Goal: Use online tool/utility: Utilize a website feature to perform a specific function

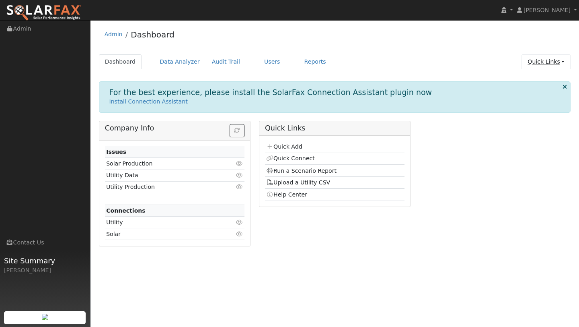
click at [538, 67] on link "Quick Links" at bounding box center [546, 61] width 49 height 15
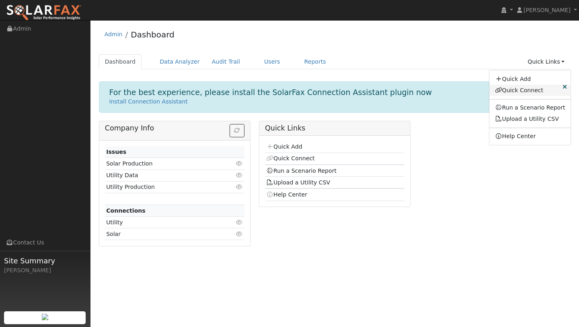
click at [525, 91] on link "Quick Connect" at bounding box center [530, 89] width 82 height 11
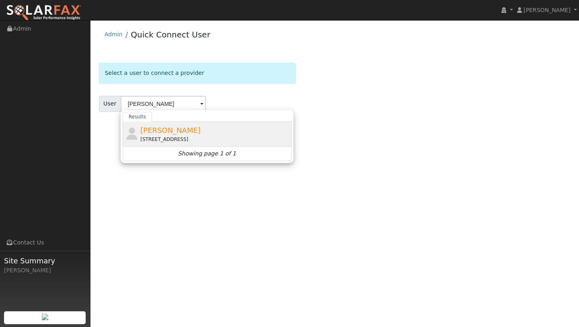
click at [145, 136] on div "4490 Cameron Road, Cameron Park, CA 95682" at bounding box center [214, 139] width 149 height 7
type input "Jayme Ackemann"
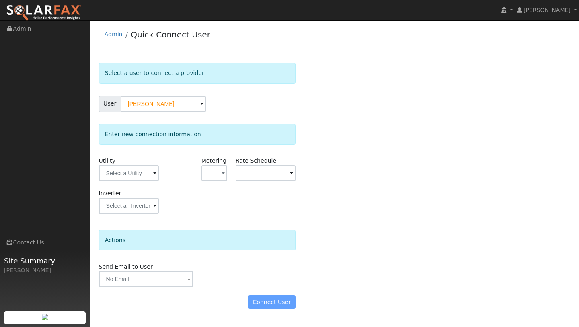
click at [94, 176] on div "User Profile First name Last name Email Email Notifications No Emails No Emails…" at bounding box center [334, 173] width 489 height 306
click at [101, 176] on input "text" at bounding box center [129, 173] width 60 height 16
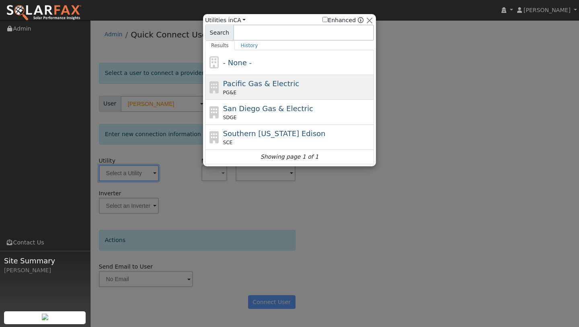
click at [247, 80] on span "Pacific Gas & Electric" at bounding box center [261, 83] width 76 height 8
type input "PG&E"
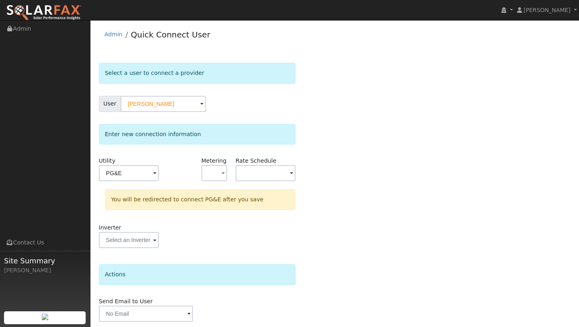
scroll to position [28, 0]
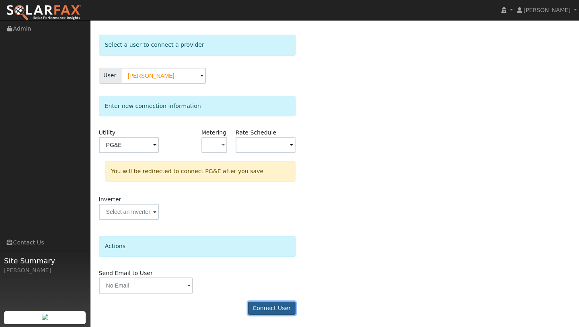
click at [271, 305] on button "Connect User" at bounding box center [271, 308] width 47 height 14
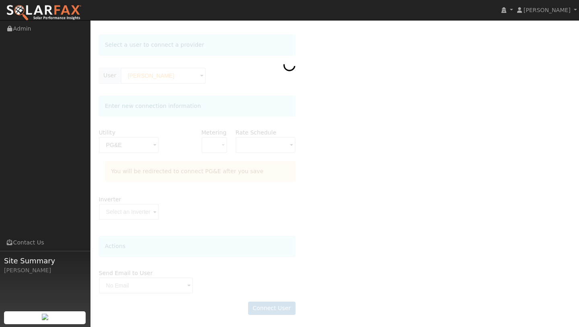
click at [66, 12] on img at bounding box center [44, 12] width 76 height 17
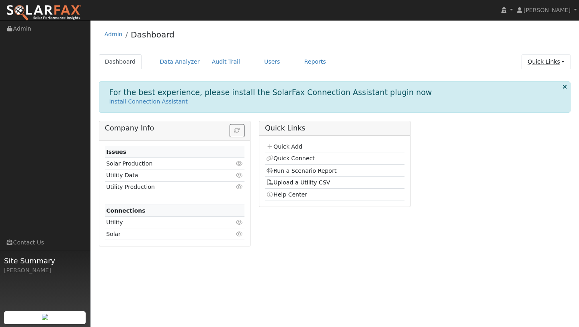
click at [552, 64] on link "Quick Links" at bounding box center [546, 61] width 49 height 15
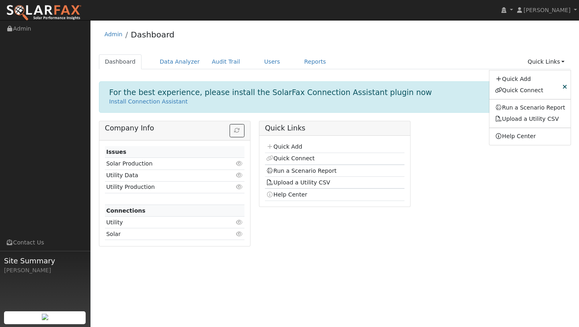
click at [247, 63] on ul "Dashboard Data Analyzer Audit Trail Users Reports Quick Links Quick Add Quick C…" at bounding box center [335, 61] width 472 height 15
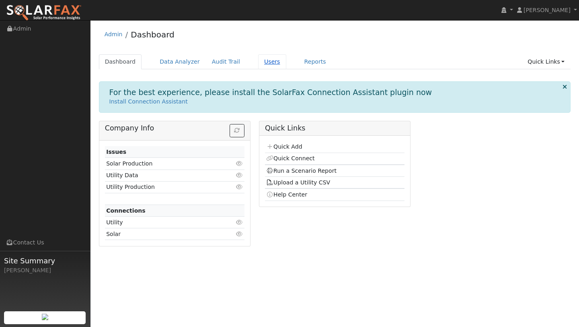
click at [268, 62] on link "Users" at bounding box center [272, 61] width 28 height 15
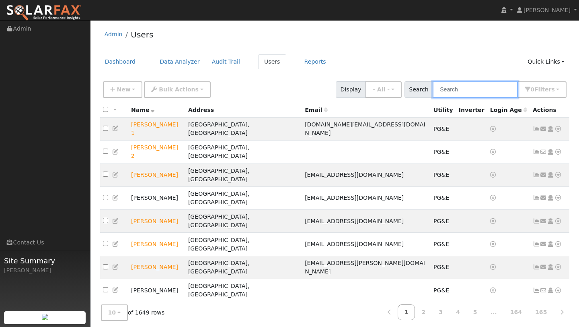
click at [474, 97] on input "text" at bounding box center [475, 89] width 85 height 16
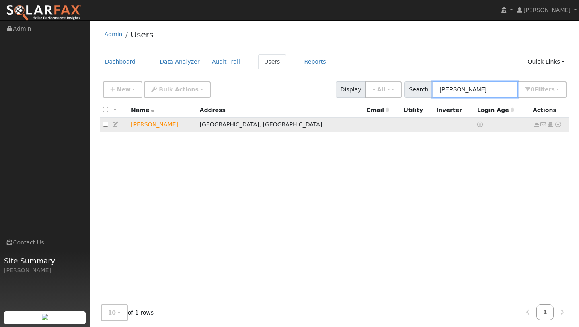
type input "jayme"
click at [557, 122] on icon at bounding box center [558, 124] width 7 height 6
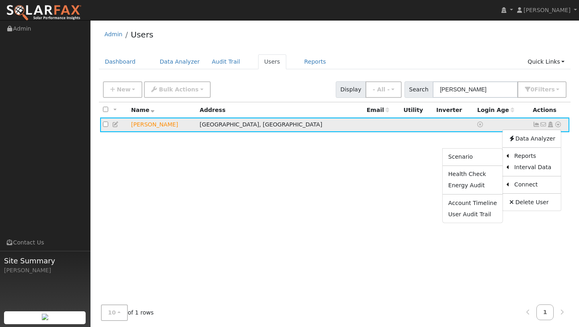
click at [481, 163] on ul "Scenario Health Check Energy Audit Account Timeline User Audit Trail" at bounding box center [472, 185] width 61 height 75
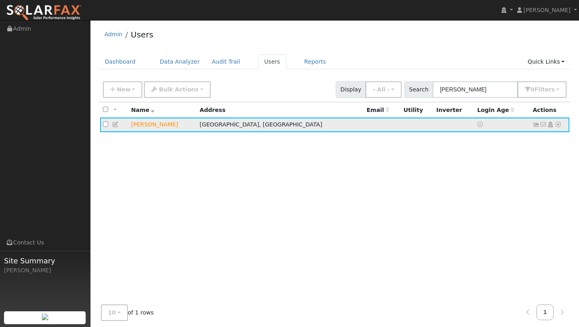
click at [561, 126] on icon at bounding box center [558, 124] width 7 height 6
click at [0, 0] on link "Scenario" at bounding box center [0, 0] width 0 height 0
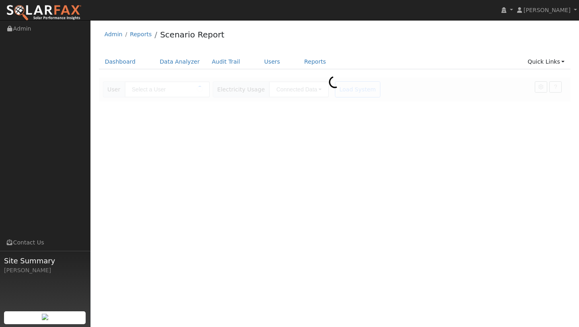
type input "[PERSON_NAME]"
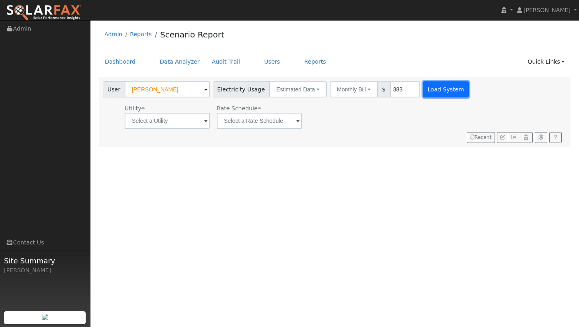
click at [423, 92] on button "Load System" at bounding box center [446, 89] width 46 height 16
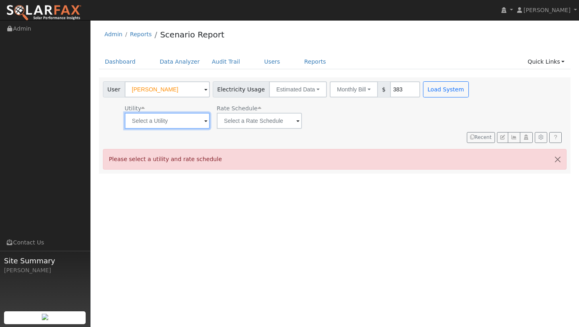
click at [170, 115] on input "text" at bounding box center [167, 121] width 85 height 16
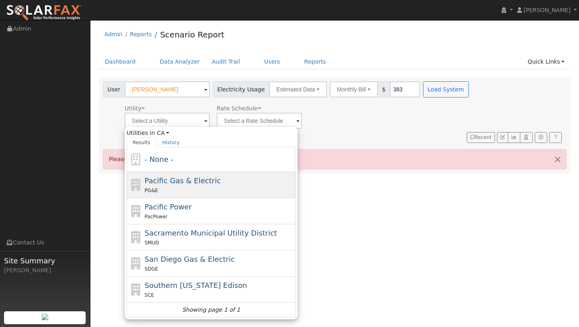
click at [193, 182] on span "Pacific Gas & Electric" at bounding box center [183, 180] width 76 height 8
type input "Pacific Gas & Electric"
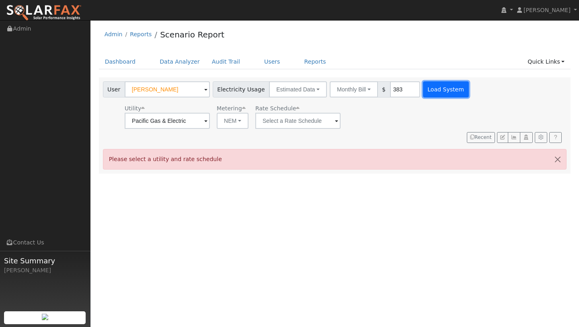
click at [432, 97] on button "Load System" at bounding box center [446, 89] width 46 height 16
click at [426, 87] on button "Load System" at bounding box center [446, 89] width 46 height 16
click at [426, 86] on button "Load System" at bounding box center [446, 89] width 46 height 16
click at [295, 119] on input "text" at bounding box center [297, 121] width 85 height 16
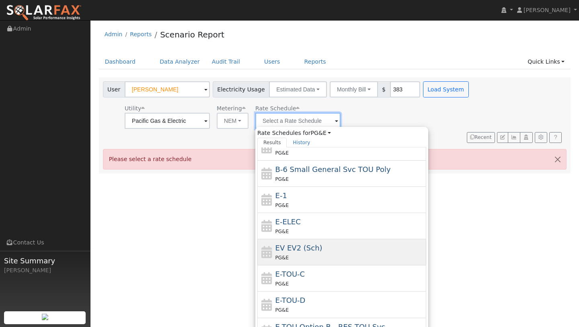
scroll to position [33, 0]
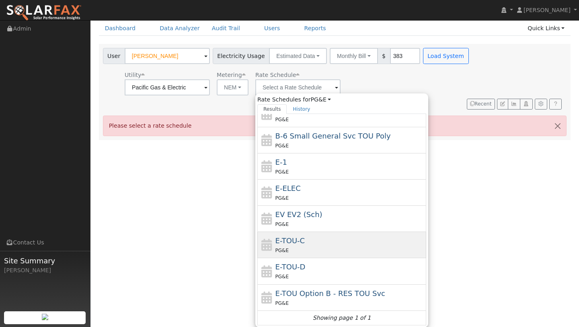
click at [295, 247] on div "PG&E" at bounding box center [350, 250] width 149 height 8
type input "E-TOU-C"
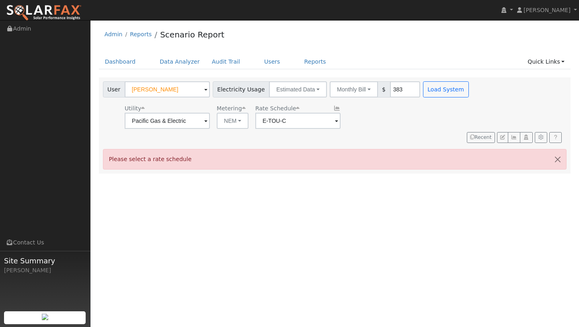
scroll to position [0, 0]
click at [423, 96] on button "Load System" at bounding box center [446, 89] width 46 height 16
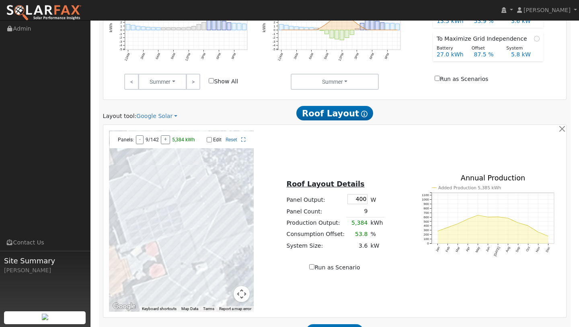
scroll to position [441, 0]
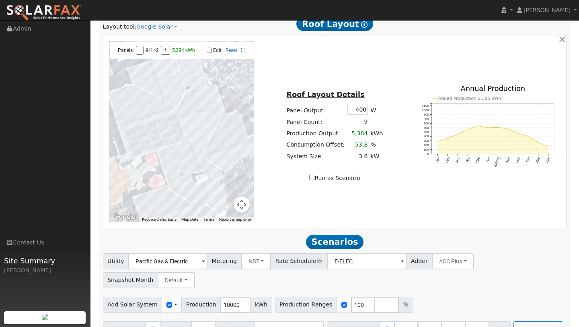
click at [244, 204] on button "Map camera controls" at bounding box center [242, 204] width 16 height 16
click at [223, 200] on button "Zoom out" at bounding box center [222, 204] width 16 height 16
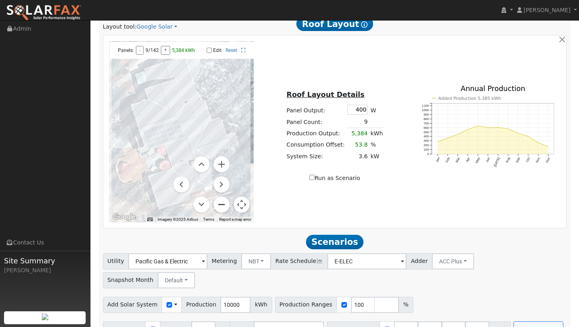
click at [223, 200] on button "Zoom out" at bounding box center [222, 204] width 16 height 16
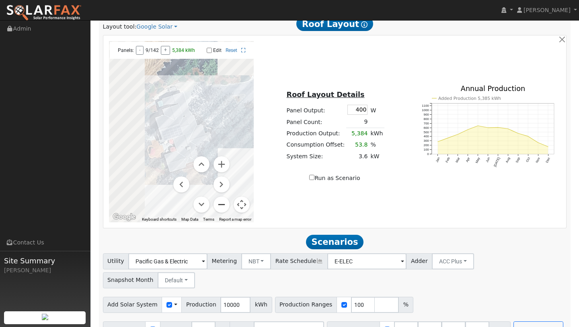
click at [223, 200] on button "Zoom out" at bounding box center [222, 204] width 16 height 16
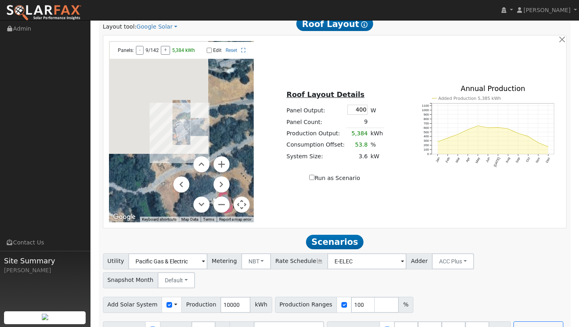
click at [242, 203] on button "Map camera controls" at bounding box center [242, 204] width 16 height 16
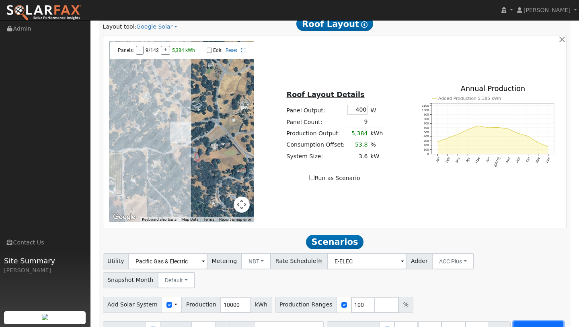
click at [517, 321] on button "Run Scenarios" at bounding box center [538, 329] width 49 height 16
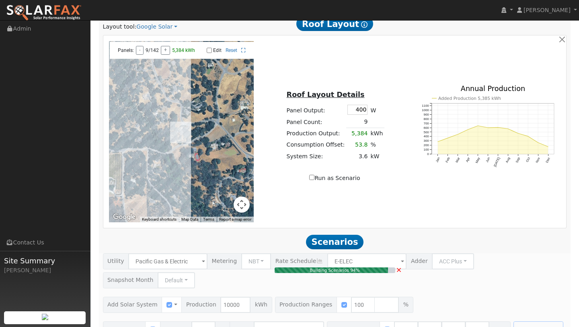
type input "6.7"
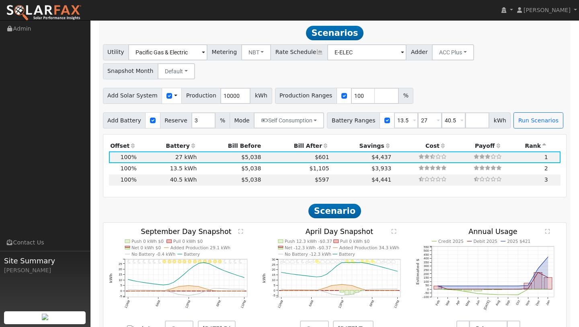
scroll to position [651, 0]
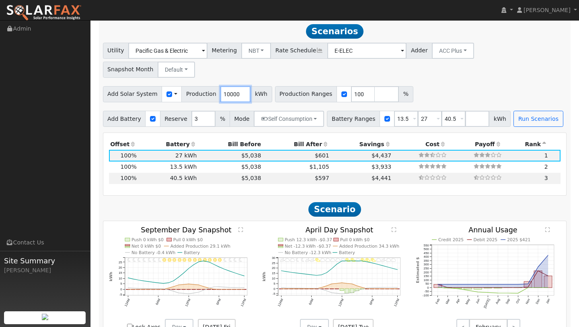
click at [237, 86] on input "10000" at bounding box center [235, 94] width 30 height 16
click at [230, 86] on input "10000" at bounding box center [235, 94] width 30 height 16
drag, startPoint x: 234, startPoint y: 76, endPoint x: 214, endPoint y: 76, distance: 20.9
click at [220, 86] on input "10000" at bounding box center [235, 94] width 30 height 16
type input "7780"
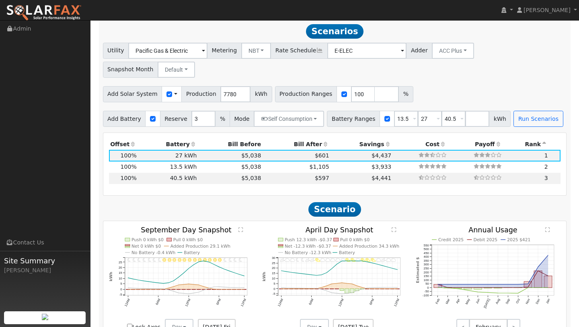
click at [443, 83] on div "Add Solar System Use CSV Data Production 7780 kWh Production Ranges 100 %" at bounding box center [334, 92] width 467 height 19
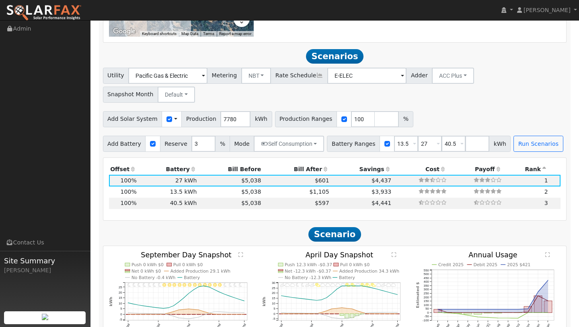
scroll to position [611, 0]
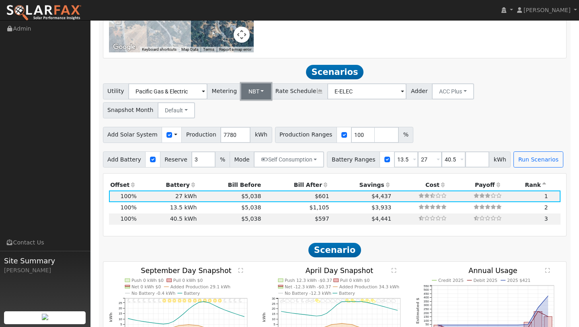
click at [253, 92] on button "NBT" at bounding box center [256, 91] width 30 height 16
click at [253, 112] on link "NEM" at bounding box center [260, 108] width 56 height 11
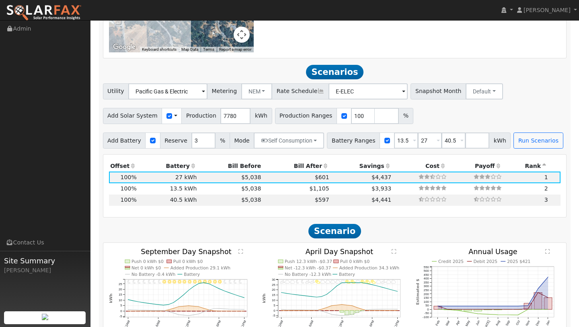
click at [528, 127] on div "Utility Pacific Gas & Electric Metering NEM NEM NBT Rate Schedule E-ELEC - None…" at bounding box center [335, 115] width 473 height 65
click at [528, 142] on button "Run Scenarios" at bounding box center [538, 140] width 49 height 16
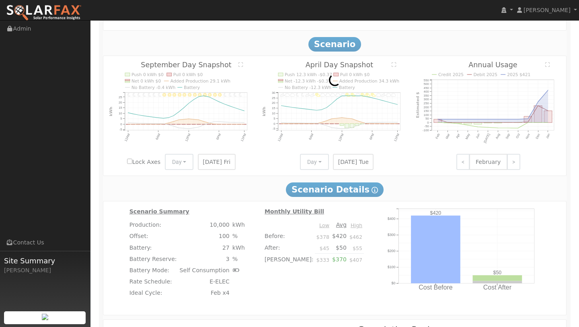
scroll to position [768, 0]
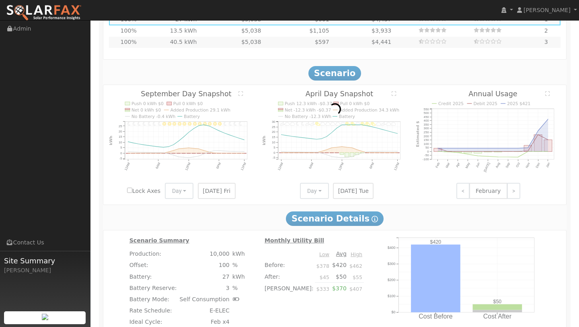
type input "5.2"
type input "$18,153"
type input "$16,200"
type input "$10,306"
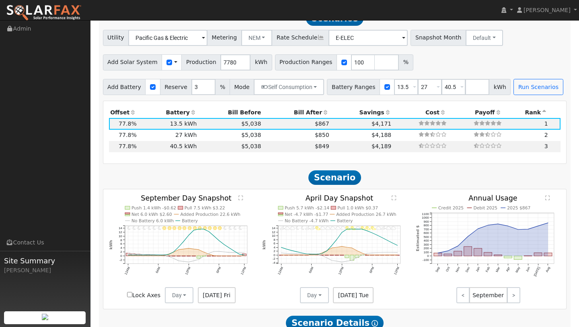
scroll to position [651, 0]
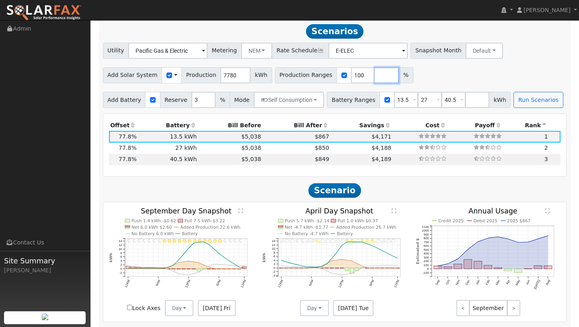
click at [375, 75] on input "number" at bounding box center [387, 75] width 24 height 16
type input "101"
click at [354, 72] on input "100" at bounding box center [363, 75] width 24 height 16
type input "101"
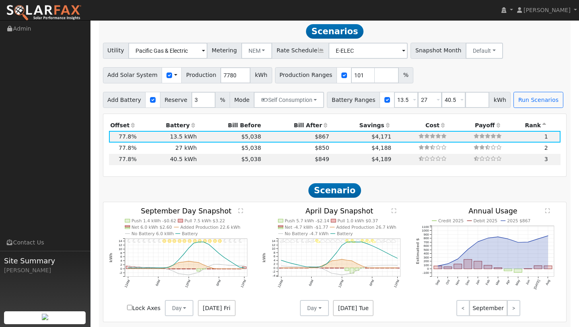
click at [437, 66] on div "Add Solar System Use CSV Data Production 7780 kWh Production Ranges 101 %" at bounding box center [334, 73] width 467 height 19
click at [518, 98] on button "Run Scenarios" at bounding box center [538, 100] width 49 height 16
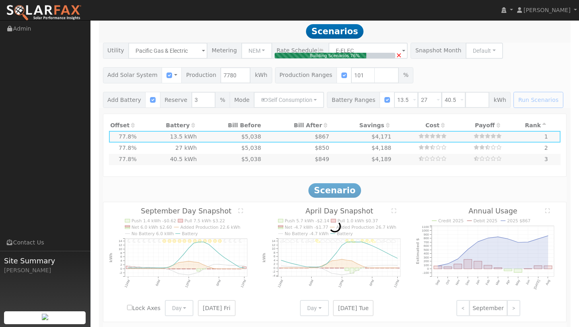
type input "$18,335"
type input "$10,361"
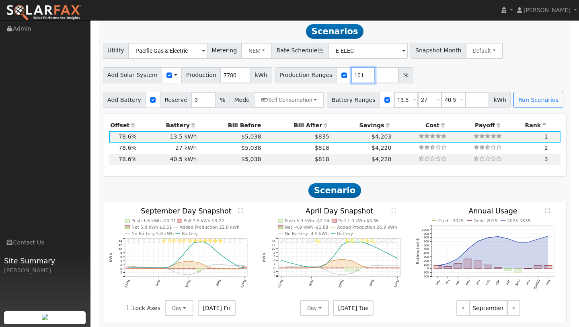
click at [354, 74] on input "101" at bounding box center [363, 75] width 24 height 16
click at [451, 100] on input "40.5" at bounding box center [454, 100] width 24 height 16
type input "4"
click at [433, 85] on div "Utility Pacific Gas & Electric Metering NEM NEM NBT Rate Schedule E-ELEC - None…" at bounding box center [335, 75] width 473 height 65
click at [354, 75] on input "101" at bounding box center [363, 75] width 24 height 16
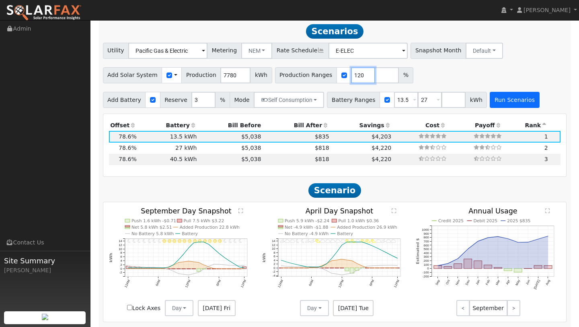
type input "120"
click at [514, 102] on button "Run Scenarios" at bounding box center [514, 100] width 49 height 16
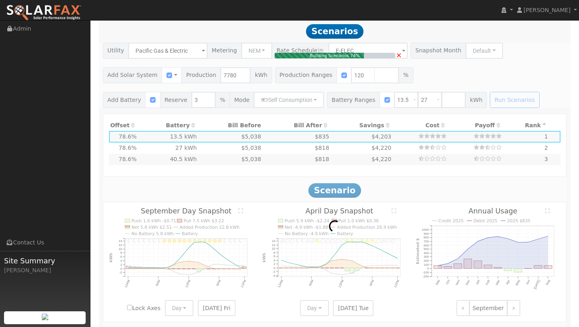
type input "6.2"
type input "$21,784"
type input "$11,395"
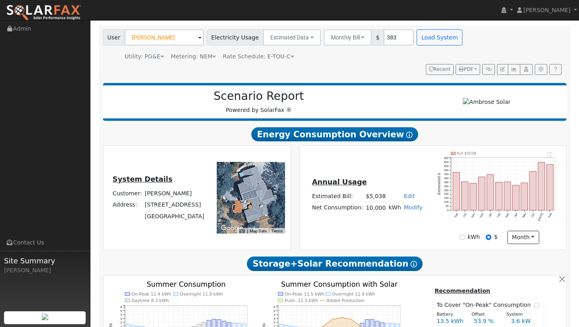
scroll to position [0, 0]
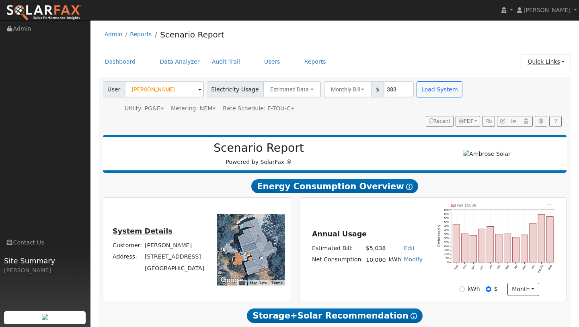
click at [550, 65] on link "Quick Links" at bounding box center [546, 61] width 49 height 15
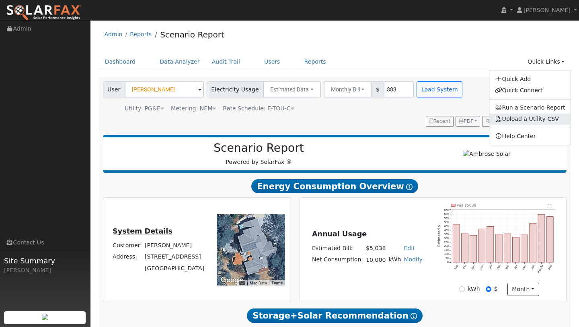
click at [513, 119] on link "Upload a Utility CSV" at bounding box center [527, 118] width 64 height 6
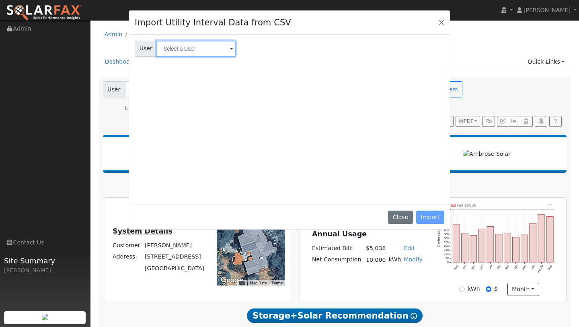
click at [200, 50] on input "text" at bounding box center [195, 49] width 79 height 16
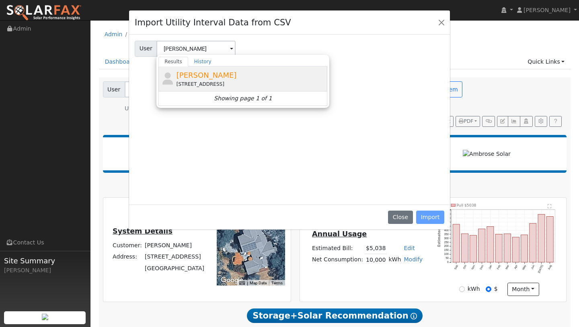
click at [267, 82] on div "[STREET_ADDRESS]" at bounding box center [251, 83] width 149 height 7
type input "[PERSON_NAME]"
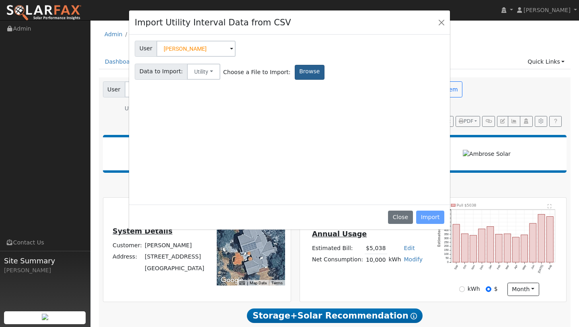
click at [295, 75] on label "Browse" at bounding box center [310, 72] width 30 height 15
click at [0, 0] on input "Browse" at bounding box center [0, 0] width 0 height 0
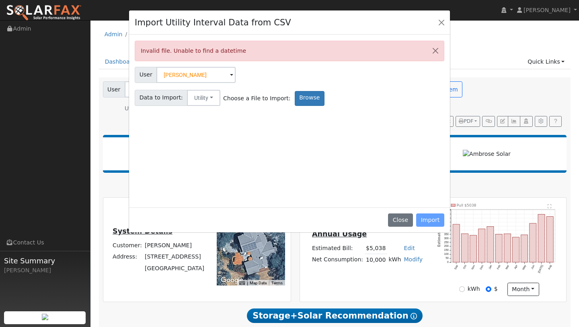
click at [434, 220] on div "Close Import" at bounding box center [289, 219] width 321 height 25
click at [428, 219] on div "Close Import" at bounding box center [289, 219] width 321 height 25
click at [368, 159] on div "Invalid file. Unable to find a datetime User User Jayme Ackemann Account Defaul…" at bounding box center [290, 121] width 310 height 161
click at [188, 95] on button "Utility" at bounding box center [203, 98] width 33 height 16
click at [196, 120] on link "Utility" at bounding box center [211, 115] width 56 height 11
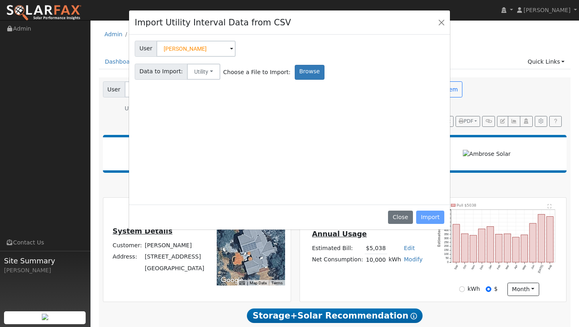
click at [427, 215] on div "Close Import" at bounding box center [289, 216] width 321 height 25
click at [313, 110] on div "User User Jayme Ackemann Account Default Account Default Account 4490 Cameron R…" at bounding box center [290, 118] width 310 height 161
click at [429, 216] on div "Close Import" at bounding box center [289, 216] width 321 height 25
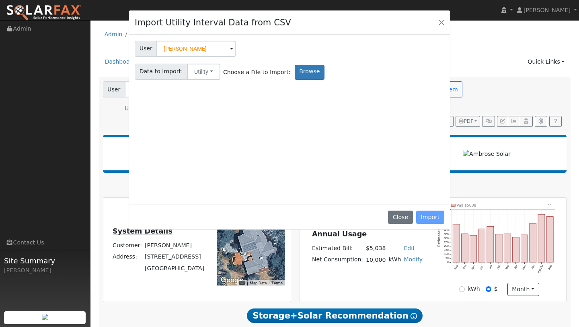
click at [429, 216] on div "Close Import" at bounding box center [289, 216] width 321 height 25
click at [296, 67] on label "Browse" at bounding box center [310, 72] width 30 height 15
click at [0, 0] on input "Browse" at bounding box center [0, 0] width 0 height 0
click at [299, 79] on label "Browse" at bounding box center [310, 72] width 30 height 15
click at [0, 0] on input "Browse" at bounding box center [0, 0] width 0 height 0
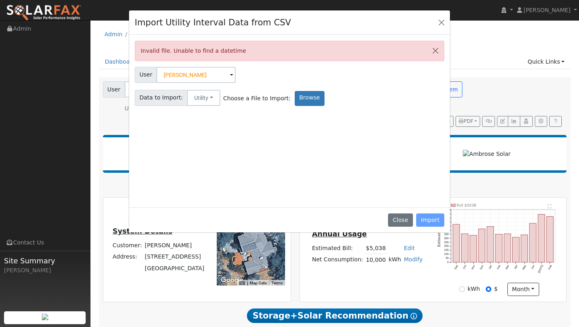
click at [434, 216] on div "Close Import" at bounding box center [289, 219] width 321 height 25
click at [436, 19] on button "Close" at bounding box center [441, 21] width 11 height 11
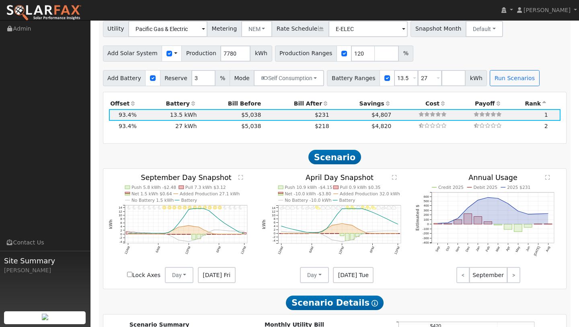
scroll to position [666, 0]
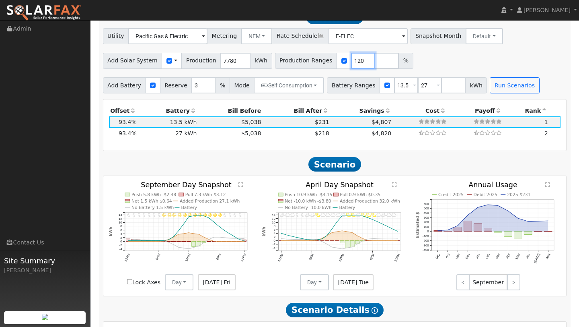
click at [354, 60] on input "120" at bounding box center [363, 61] width 24 height 16
type input "1"
type input "90"
click at [488, 76] on div "Add Battery Reserve 3 % Mode Self Consumption Self Consumption Peak Savings Bac…" at bounding box center [334, 83] width 467 height 19
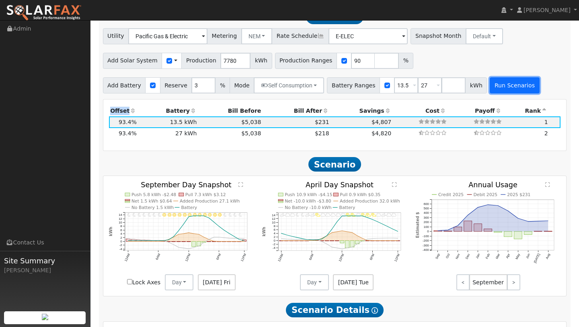
click at [490, 80] on button "Run Scenarios" at bounding box center [514, 85] width 49 height 16
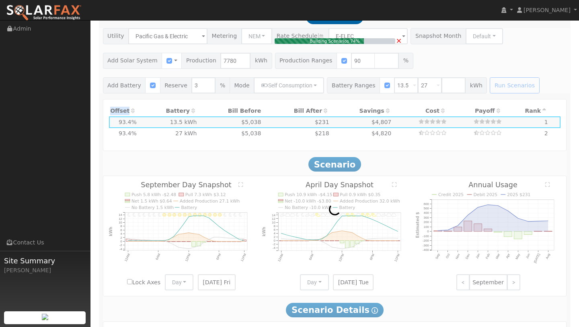
type input "4.7"
type input "$16,338"
type input "$9,761"
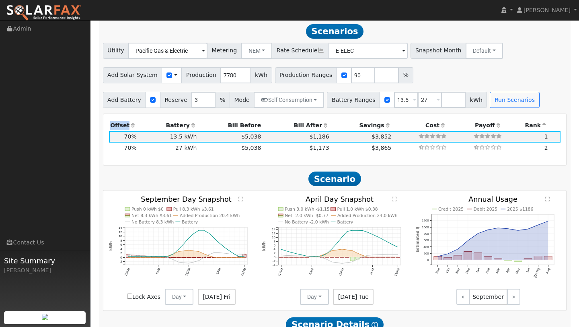
scroll to position [651, 0]
click at [243, 29] on h2 "Scenarios Scenario" at bounding box center [335, 31] width 464 height 15
click at [402, 263] on icon "11PM - undefined 10PM - Cloudy 9PM - Cloudy 8PM - PartlyCloudy 7PM - MostlyClou…" at bounding box center [334, 247] width 145 height 103
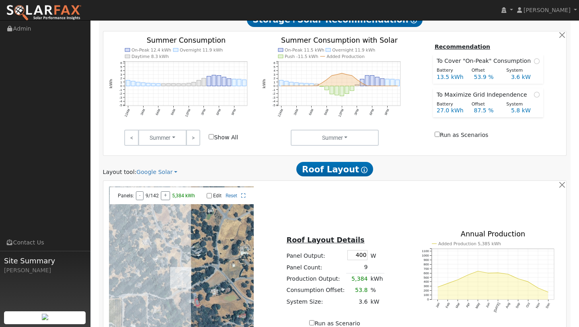
scroll to position [0, 0]
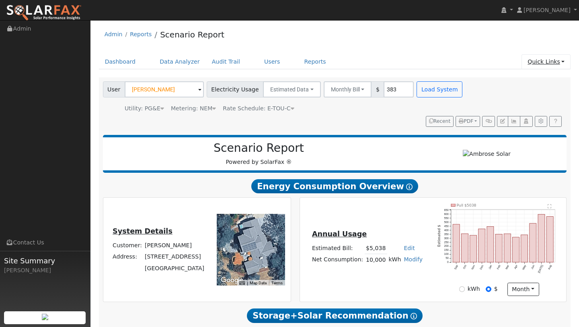
click at [540, 64] on link "Quick Links" at bounding box center [546, 61] width 49 height 15
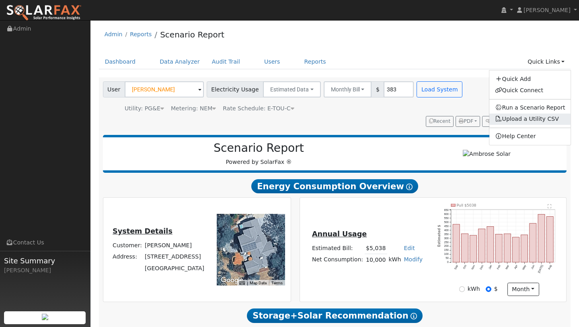
click at [535, 116] on link "Upload a Utility CSV" at bounding box center [527, 118] width 64 height 6
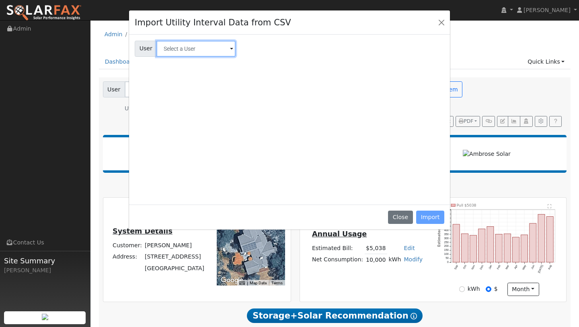
click at [194, 54] on input "text" at bounding box center [195, 49] width 79 height 16
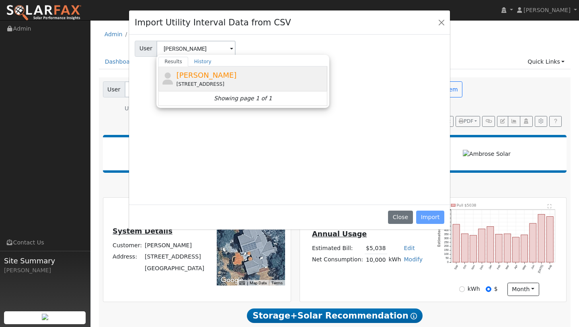
click at [211, 78] on span "[PERSON_NAME]" at bounding box center [207, 75] width 60 height 8
type input "[PERSON_NAME]"
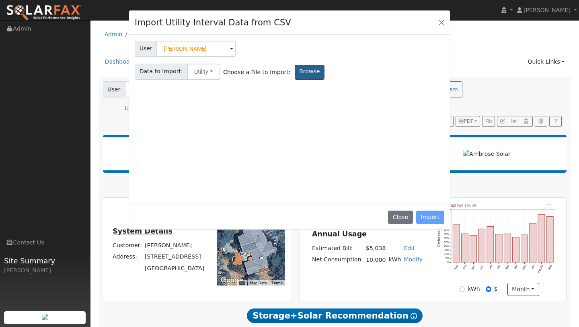
click at [295, 74] on label "Browse" at bounding box center [310, 72] width 30 height 15
click at [0, 0] on input "Browse" at bounding box center [0, 0] width 0 height 0
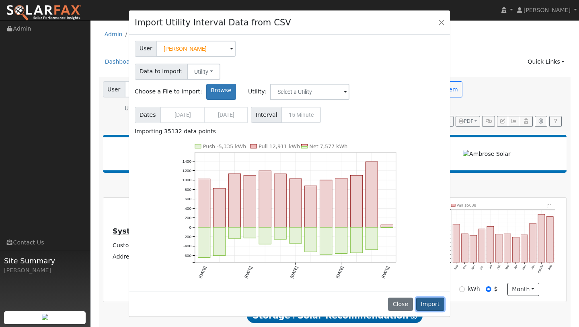
click at [432, 301] on button "Import" at bounding box center [430, 304] width 28 height 14
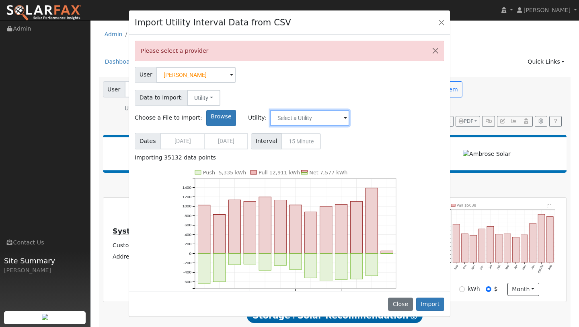
click at [350, 110] on input "text" at bounding box center [309, 118] width 79 height 16
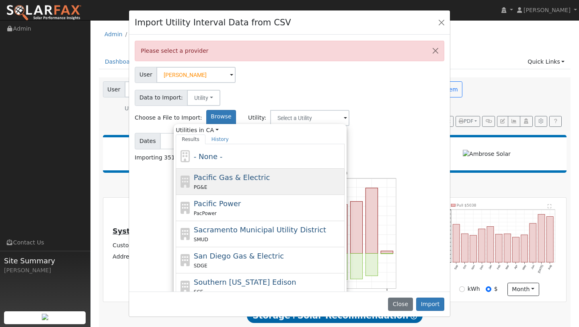
click at [325, 172] on div "Pacific Gas & Electric PG&E" at bounding box center [268, 181] width 149 height 19
type input "Pacific Gas & Electric"
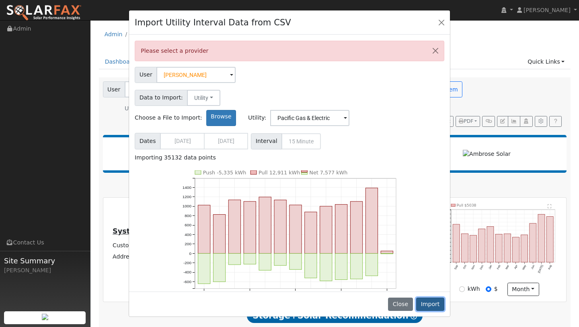
click at [431, 300] on button "Import" at bounding box center [430, 304] width 28 height 14
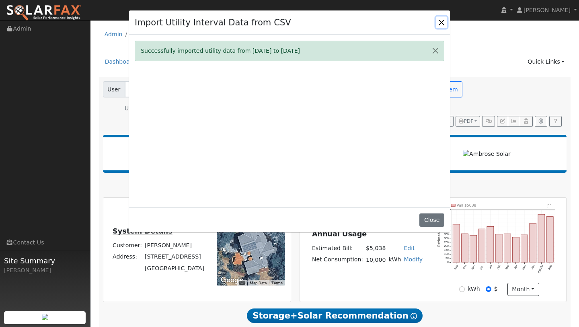
click at [441, 23] on button "Close" at bounding box center [441, 21] width 11 height 11
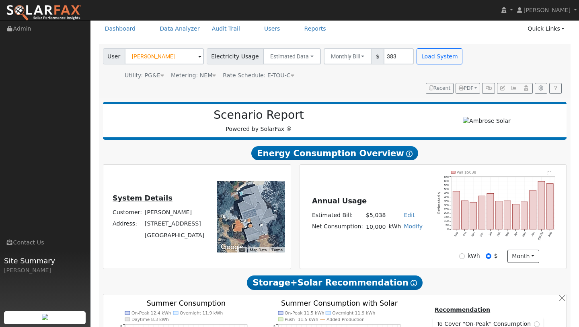
scroll to position [41, 0]
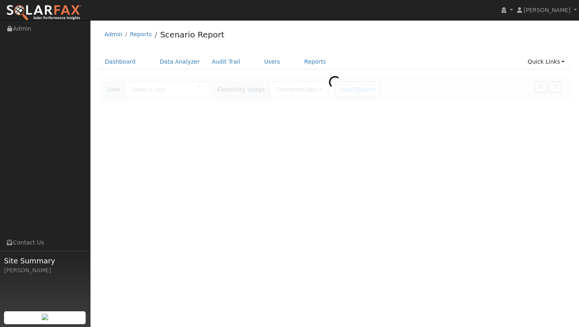
type input "[PERSON_NAME]"
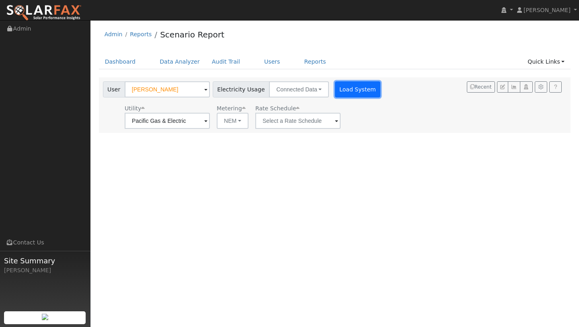
click at [337, 88] on button "Load System" at bounding box center [358, 89] width 46 height 16
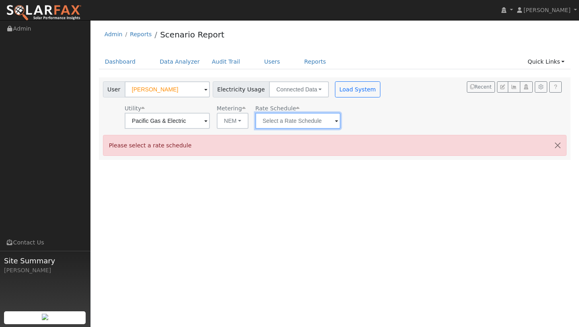
click at [281, 117] on input "text" at bounding box center [297, 121] width 85 height 16
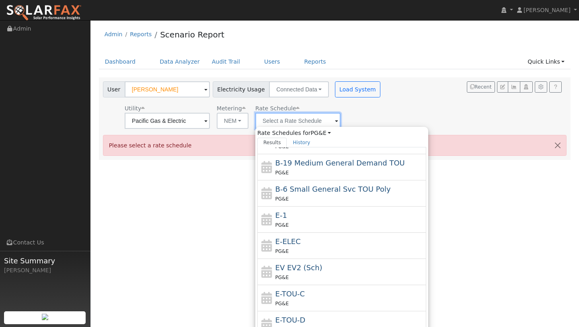
scroll to position [114, 0]
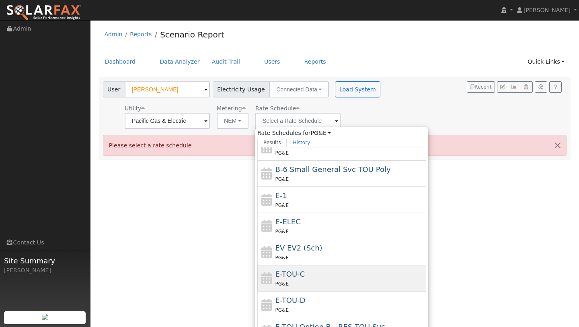
click at [303, 268] on div "E-TOU-C PG&E" at bounding box center [350, 277] width 149 height 19
type input "E-TOU-C"
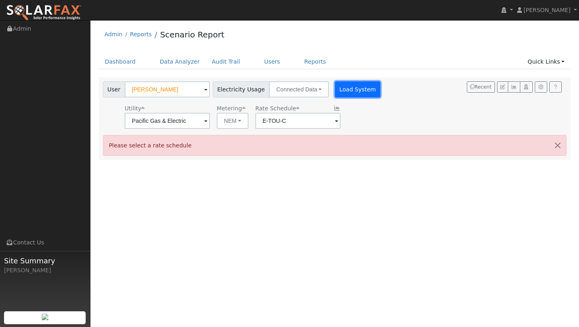
click at [337, 88] on button "Load System" at bounding box center [358, 89] width 46 height 16
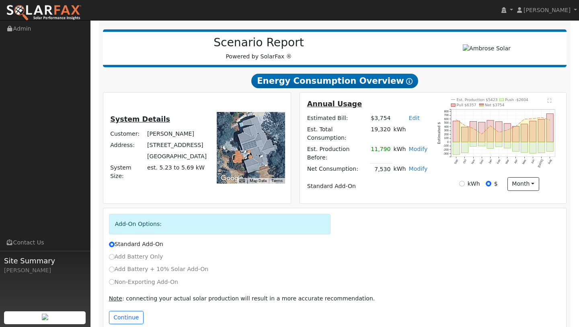
scroll to position [100, 0]
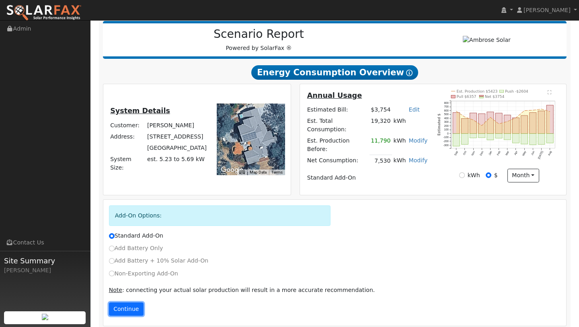
click at [124, 302] on button "Continue" at bounding box center [126, 309] width 35 height 14
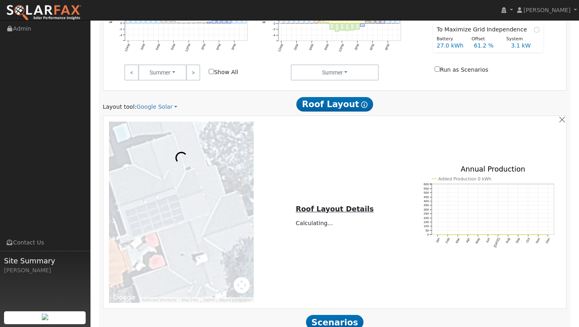
scroll to position [519, 0]
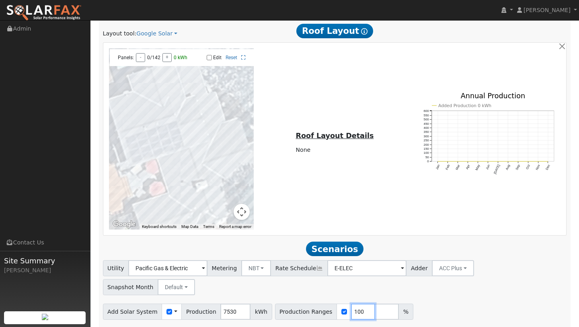
click at [353, 303] on input "100" at bounding box center [363, 311] width 24 height 16
click at [247, 260] on button "NBT" at bounding box center [256, 268] width 30 height 16
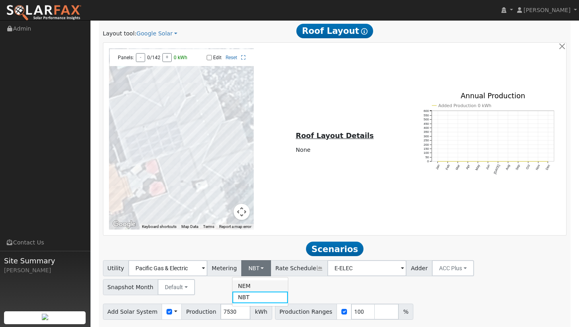
click at [247, 280] on link "NEM" at bounding box center [260, 285] width 56 height 11
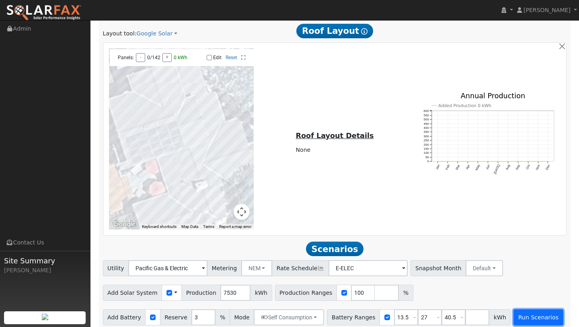
click at [527, 315] on button "Run Scenarios" at bounding box center [538, 317] width 49 height 16
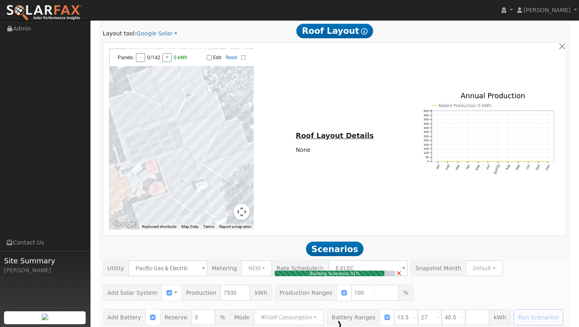
type input "5.0"
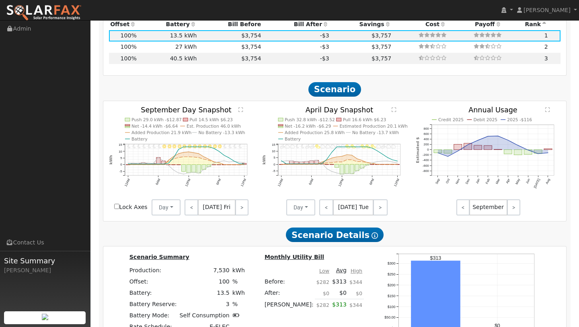
scroll to position [758, 0]
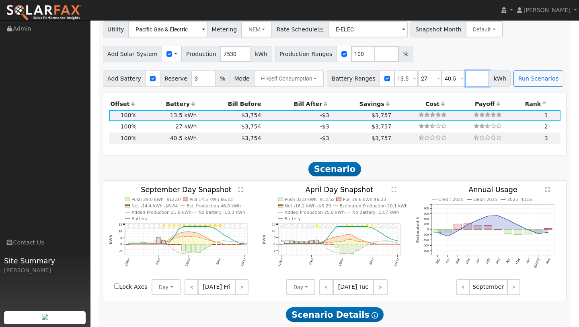
click at [468, 77] on input "number" at bounding box center [477, 78] width 24 height 16
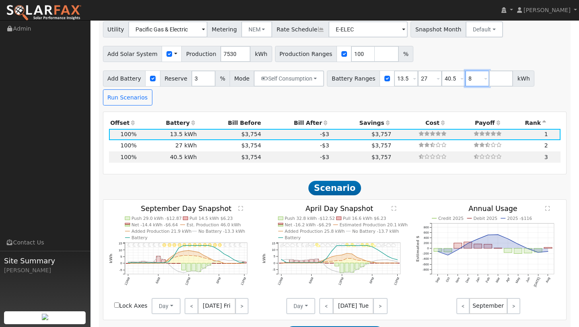
type input "8"
type input "13.5"
type input "27"
type input "40.5"
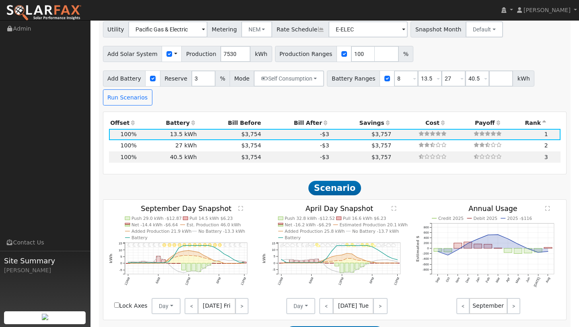
click at [512, 93] on div "Add Battery Reserve 3 % Mode Self Consumption Self Consumption Peak Savings Bac…" at bounding box center [334, 87] width 467 height 38
click at [122, 94] on button "Run Scenarios" at bounding box center [127, 97] width 49 height 16
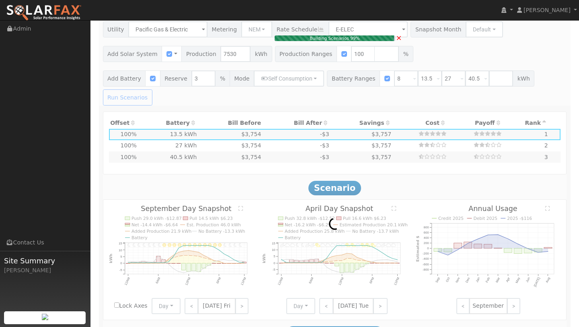
type input "$9,600"
type input "$8,151"
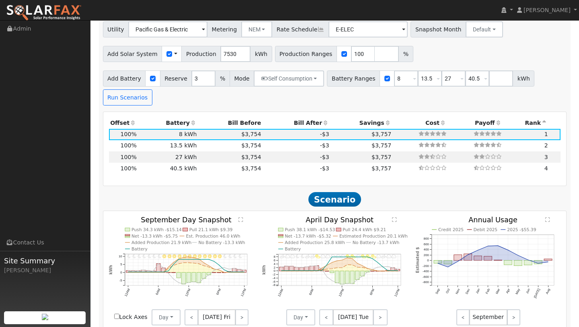
scroll to position [730, 0]
